Goal: Transaction & Acquisition: Obtain resource

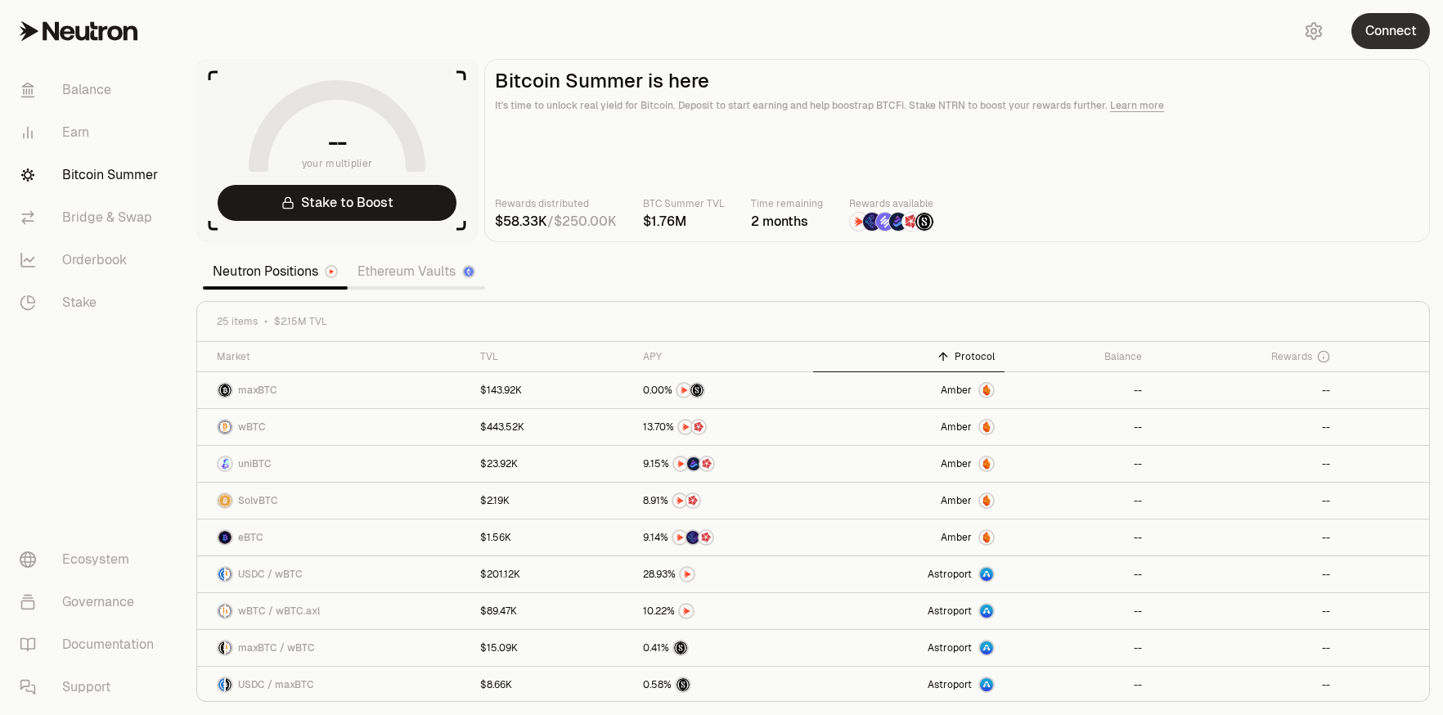
click at [1410, 22] on button "Connect" at bounding box center [1390, 31] width 79 height 36
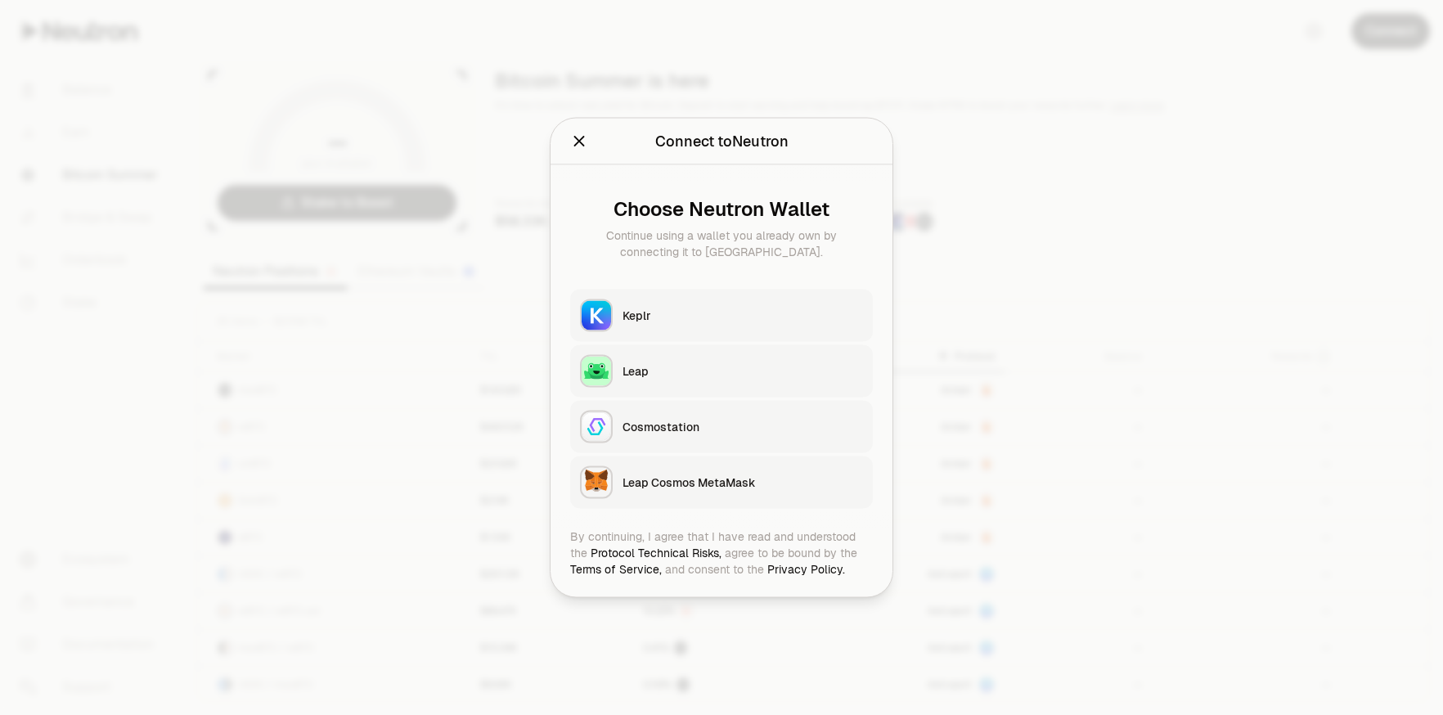
click at [730, 309] on div "Keplr" at bounding box center [742, 316] width 240 height 16
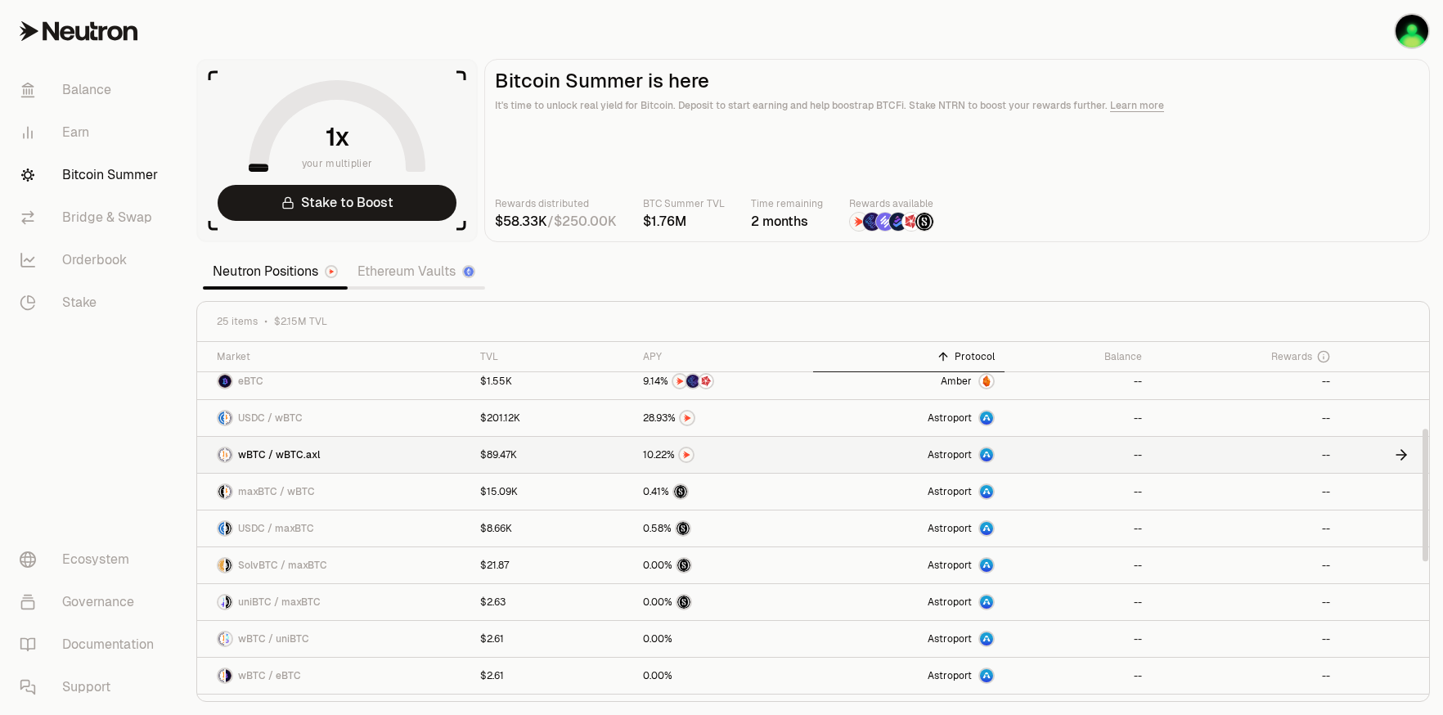
scroll to position [409, 0]
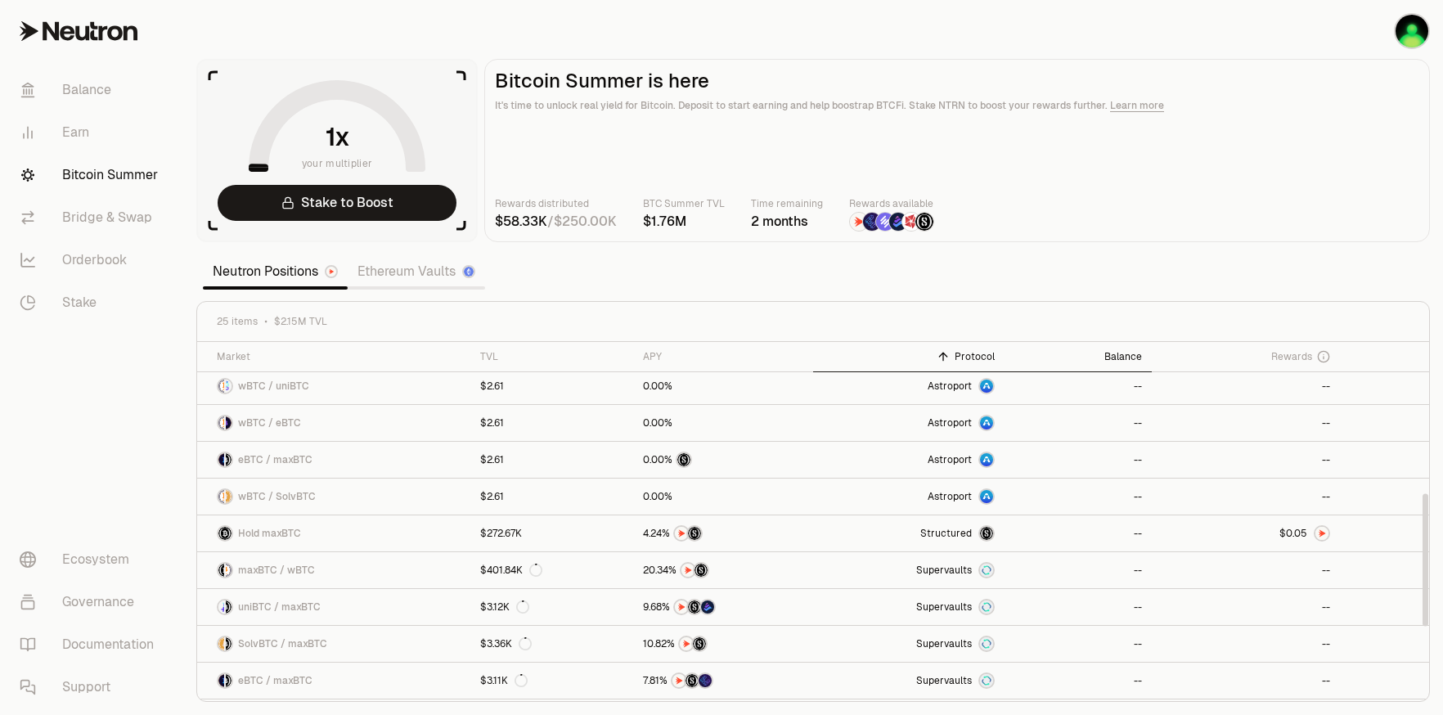
click at [1108, 348] on th "Balance" at bounding box center [1077, 357] width 146 height 30
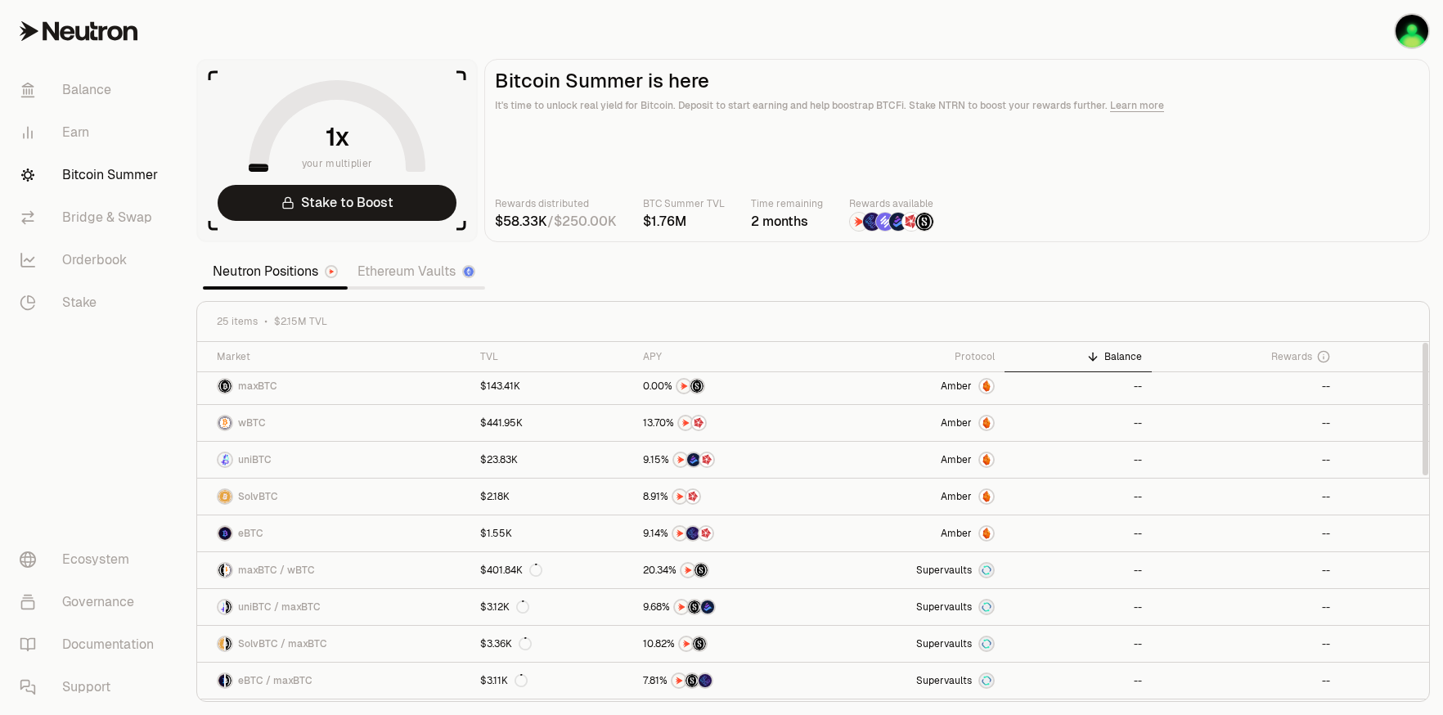
scroll to position [0, 0]
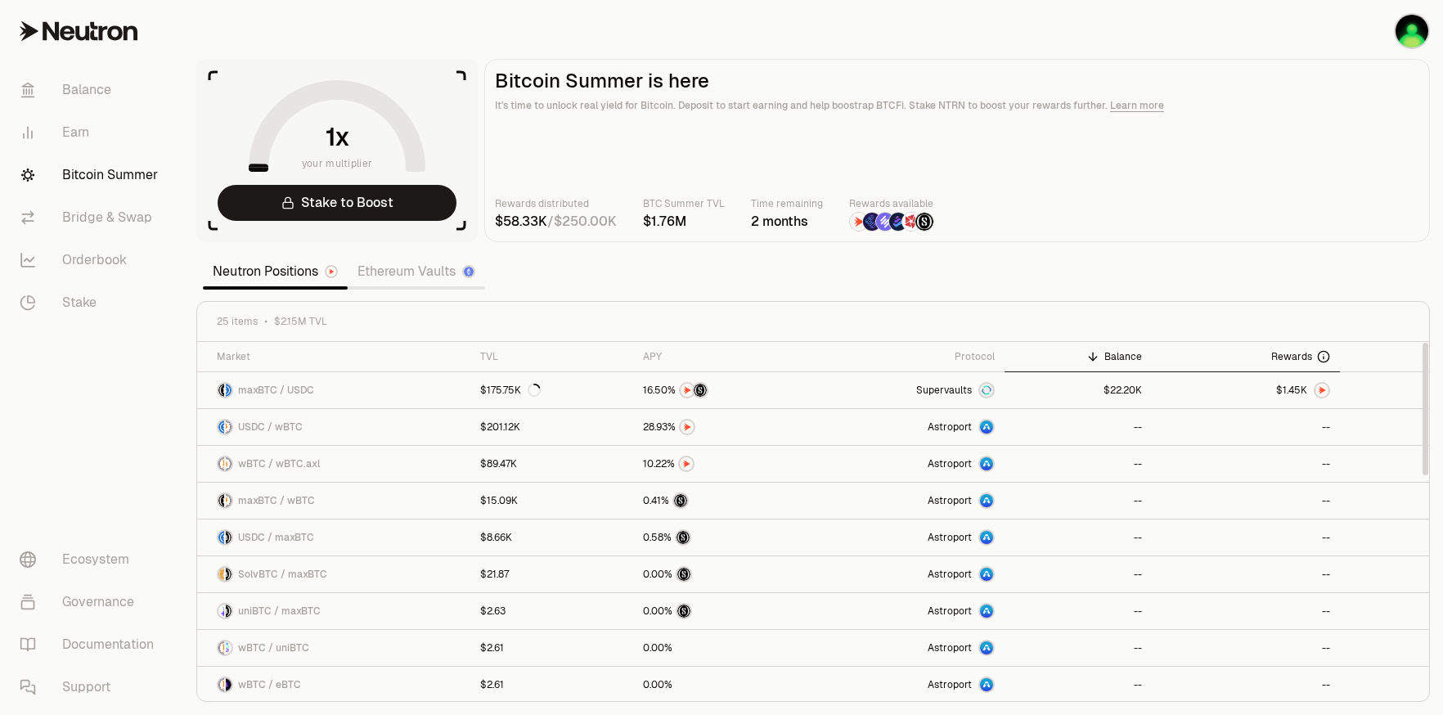
click at [1286, 353] on span "Rewards" at bounding box center [1291, 356] width 41 height 13
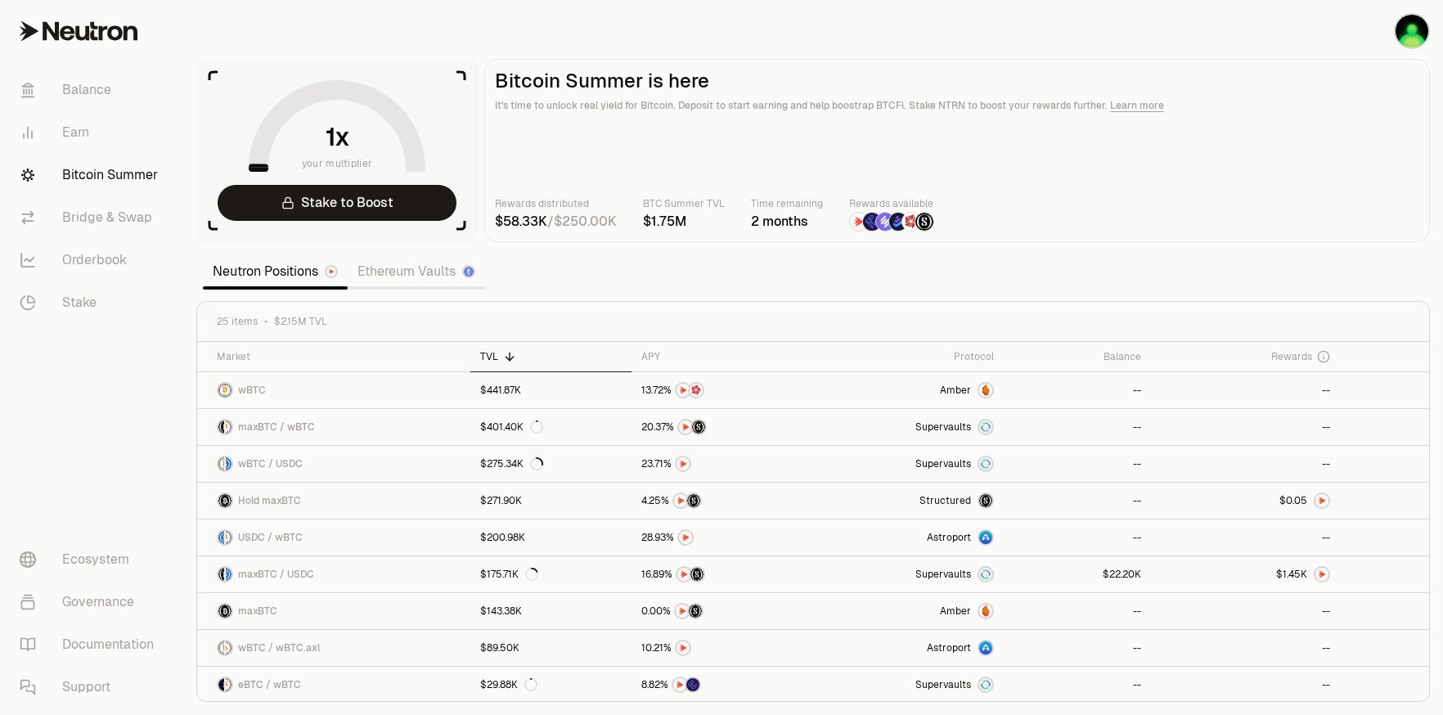
click at [744, 291] on section "your multiplier Stake to Boost Bitcoin Summer is here It's time to unlock real …" at bounding box center [813, 357] width 1260 height 715
drag, startPoint x: 841, startPoint y: 289, endPoint x: 771, endPoint y: 288, distance: 70.4
click at [770, 289] on section "your multiplier Stake to Boost Bitcoin Summer is here It's time to unlock real …" at bounding box center [813, 357] width 1260 height 715
click at [94, 222] on link "Bridge & Swap" at bounding box center [92, 217] width 170 height 43
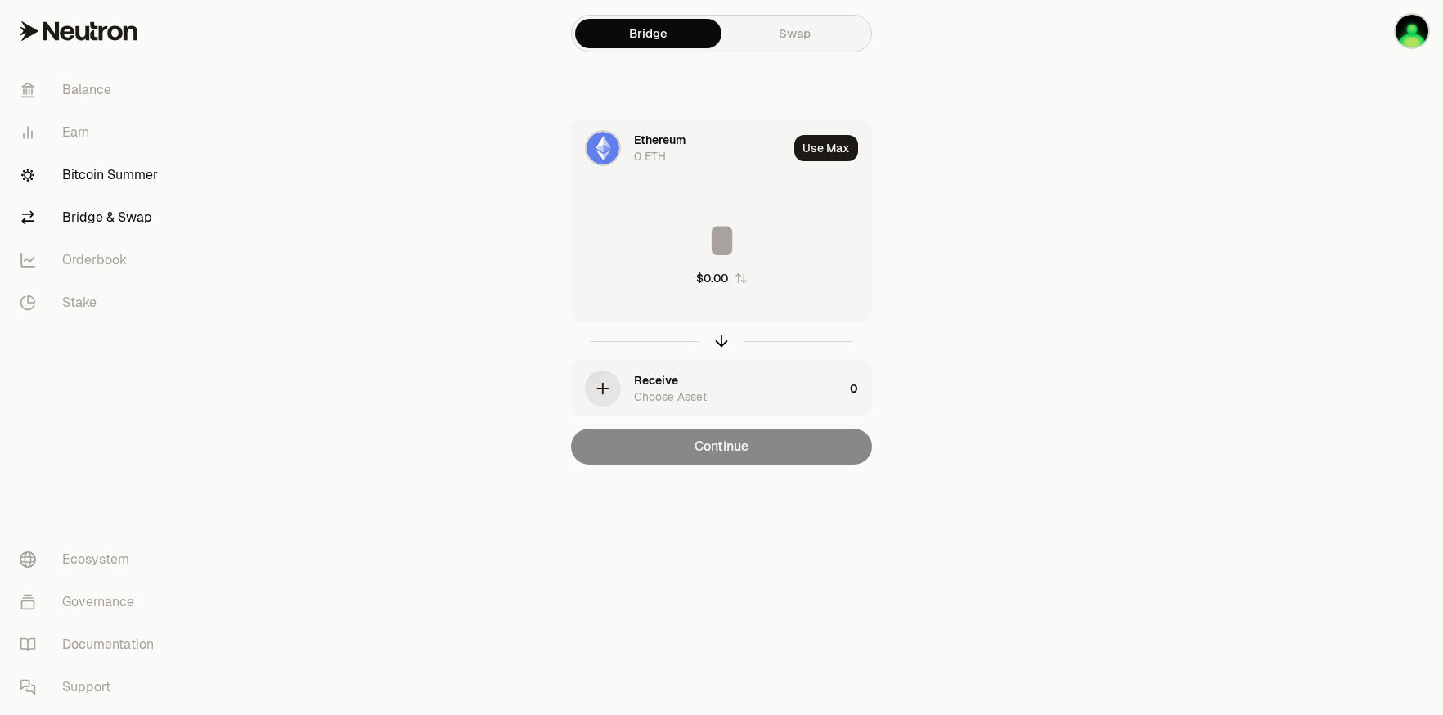
click at [111, 171] on link "Bitcoin Summer" at bounding box center [92, 175] width 170 height 43
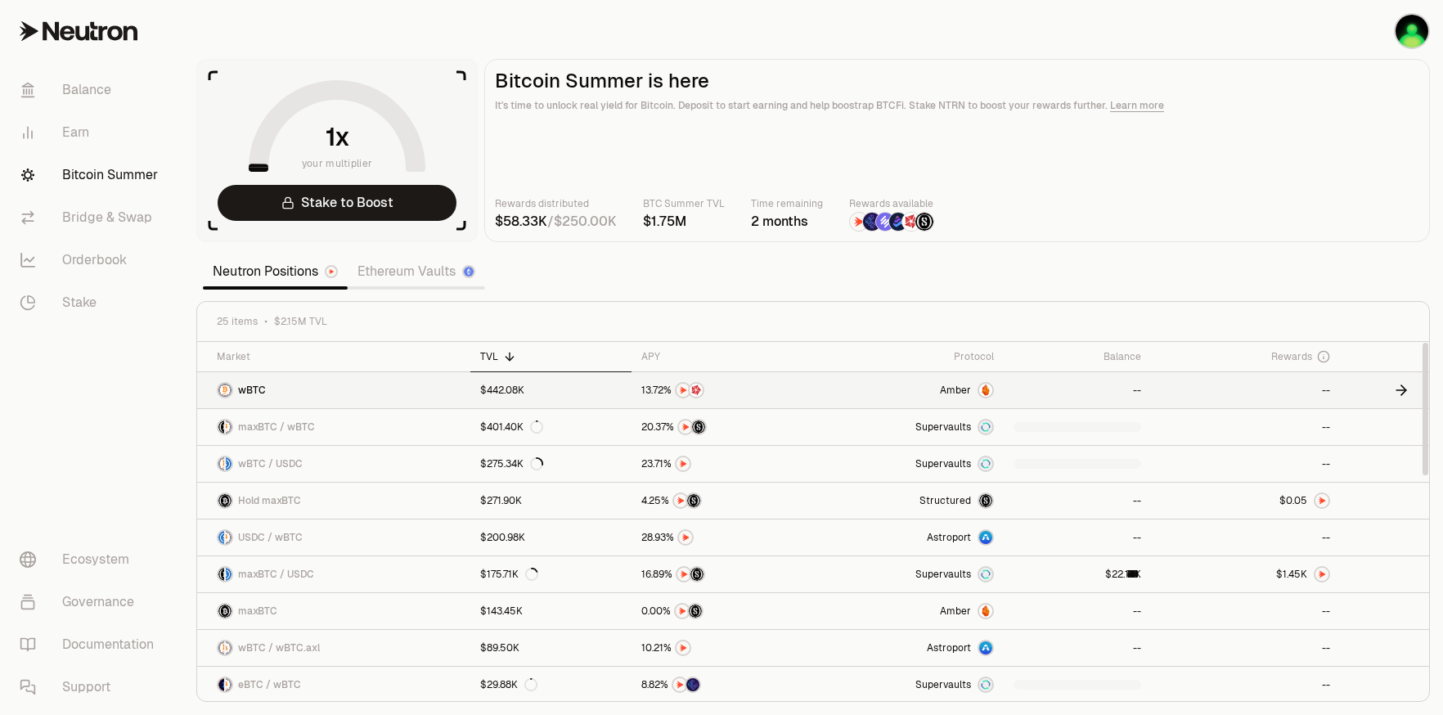
click at [961, 386] on span "Amber" at bounding box center [955, 390] width 31 height 13
click at [1129, 117] on main "Bitcoin Summer is here It's time to unlock real yield for Bitcoin. Deposit to s…" at bounding box center [957, 150] width 946 height 183
click at [1138, 106] on link "Learn more" at bounding box center [1137, 105] width 54 height 13
